Goal: Task Accomplishment & Management: Use online tool/utility

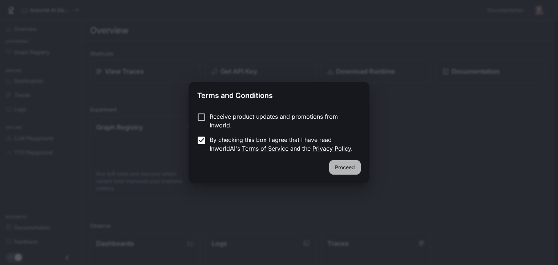
click at [338, 166] on button "Proceed" at bounding box center [345, 167] width 32 height 15
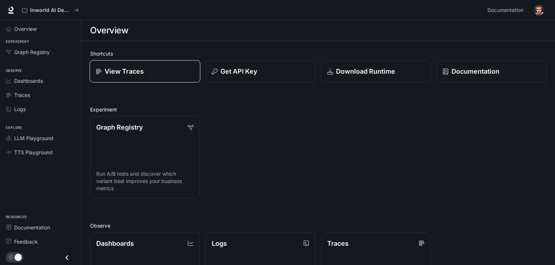
click at [156, 71] on div "View Traces" at bounding box center [145, 71] width 98 height 10
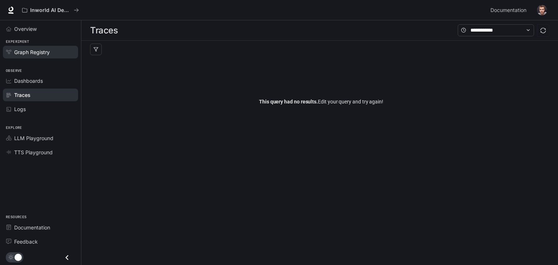
click at [48, 53] on span "Graph Registry" at bounding box center [32, 52] width 36 height 8
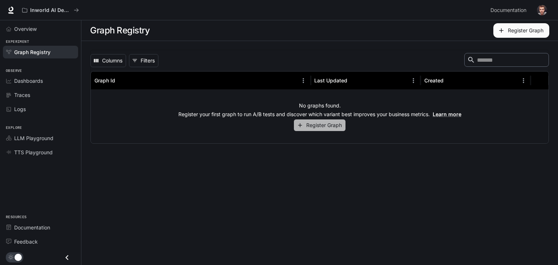
click at [309, 128] on button "Register Graph" at bounding box center [320, 125] width 52 height 12
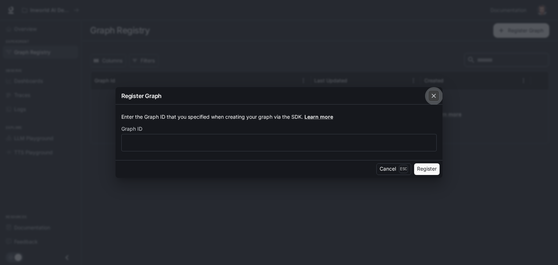
click at [430, 96] on icon "button" at bounding box center [433, 95] width 7 height 7
